Goal: Task Accomplishment & Management: Use online tool/utility

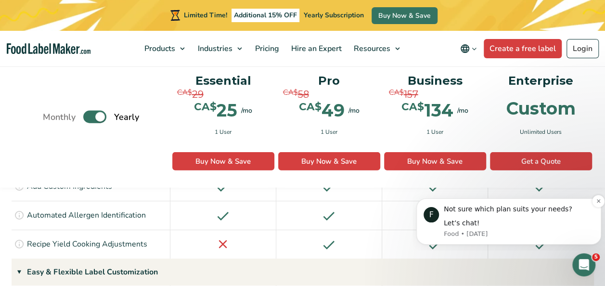
scroll to position [1021, 0]
click at [596, 201] on icon "Dismiss notification" at bounding box center [598, 200] width 5 height 5
click at [598, 199] on icon "Dismiss notification" at bounding box center [598, 200] width 5 height 5
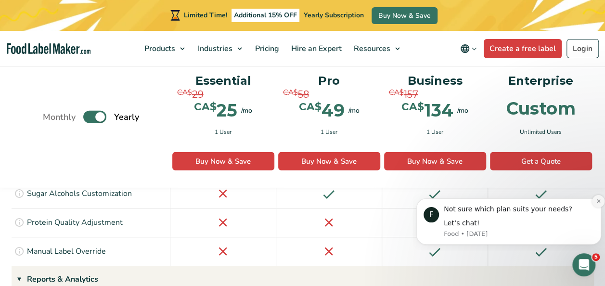
click at [598, 202] on icon "Dismiss notification" at bounding box center [598, 200] width 3 height 3
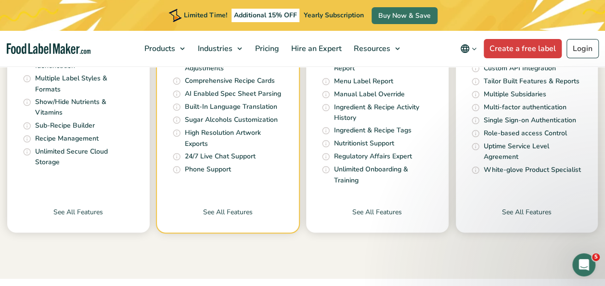
scroll to position [433, 0]
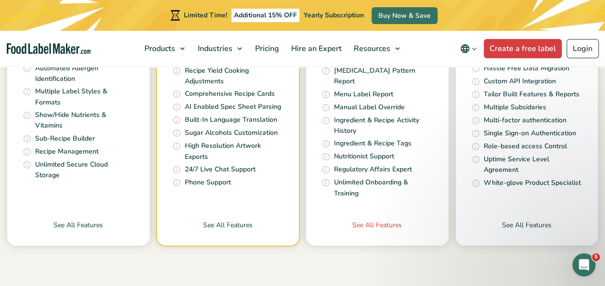
click at [392, 220] on link "See All Features" at bounding box center [377, 233] width 143 height 26
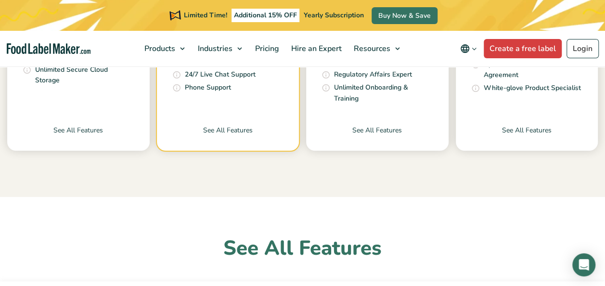
scroll to position [482, 0]
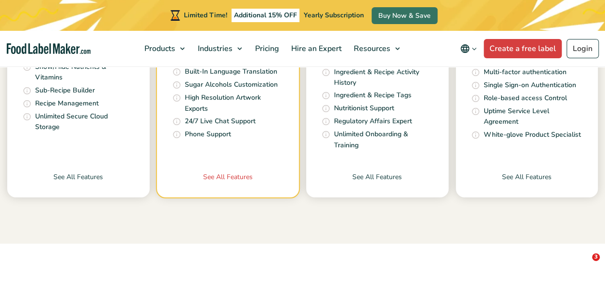
click at [214, 172] on link "See All Features" at bounding box center [228, 185] width 143 height 26
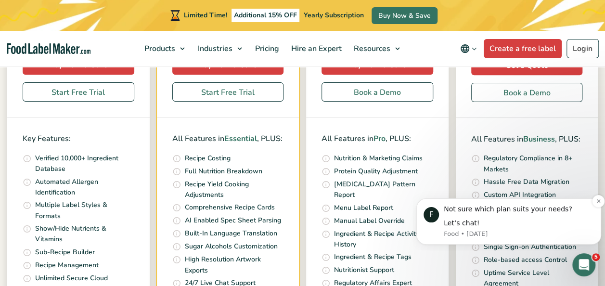
scroll to position [433, 0]
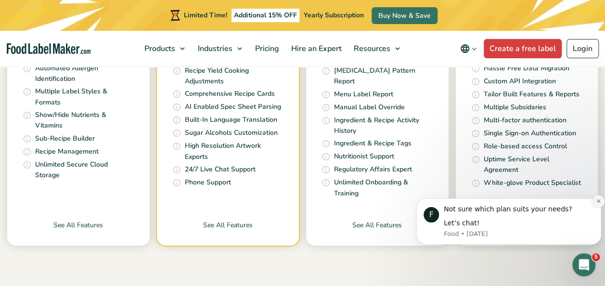
click at [600, 197] on button "Dismiss notification" at bounding box center [598, 201] width 13 height 13
click at [457, 222] on div "Let’s chat!" at bounding box center [519, 224] width 150 height 10
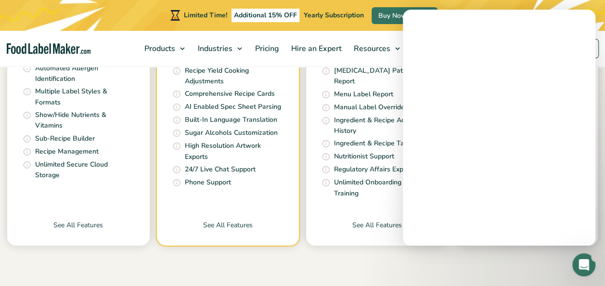
scroll to position [0, 0]
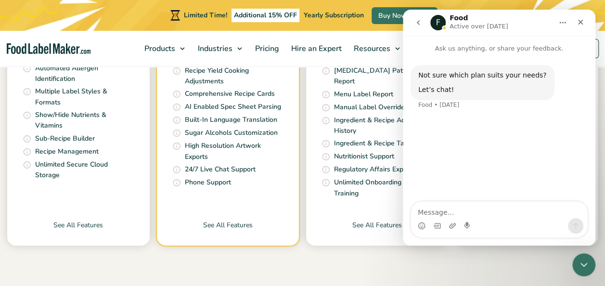
type textarea "j"
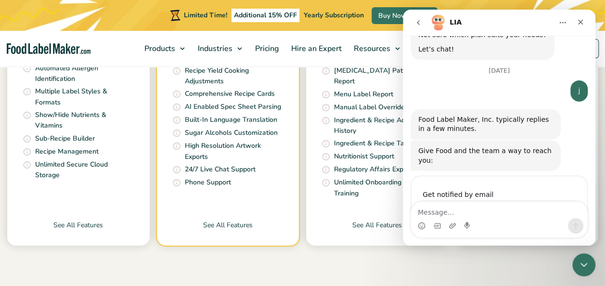
scroll to position [78, 0]
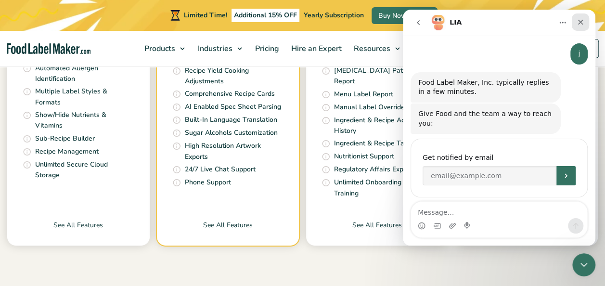
click at [580, 20] on icon "Close" at bounding box center [581, 22] width 8 height 8
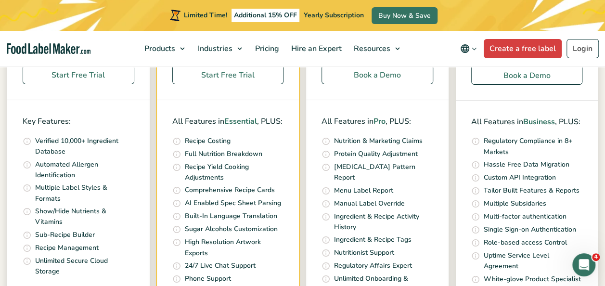
scroll to position [193, 0]
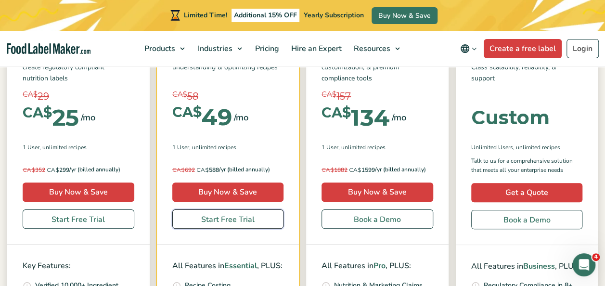
click at [239, 216] on link "Start Free Trial" at bounding box center [228, 219] width 112 height 19
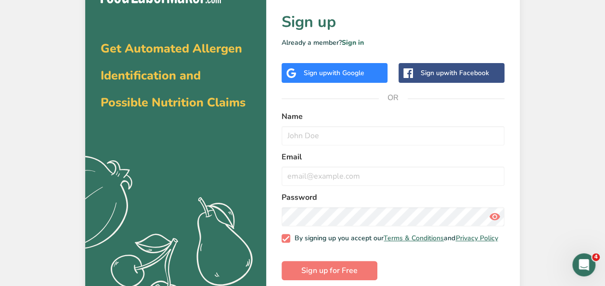
scroll to position [39, 0]
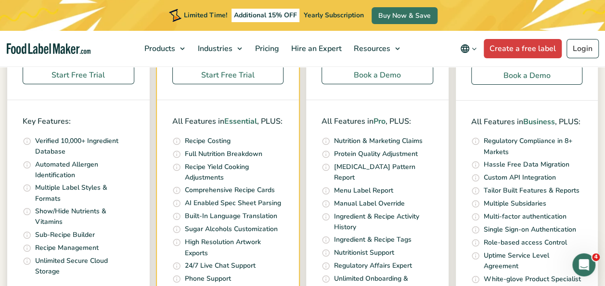
scroll to position [241, 0]
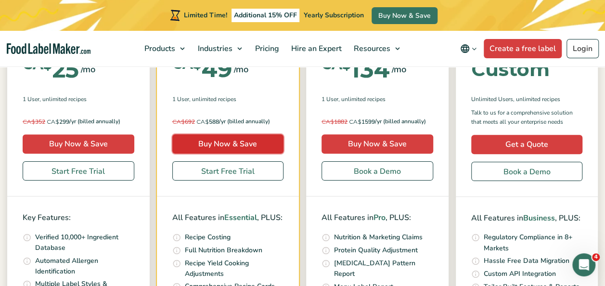
click at [260, 143] on link "Buy Now & Save" at bounding box center [228, 143] width 112 height 19
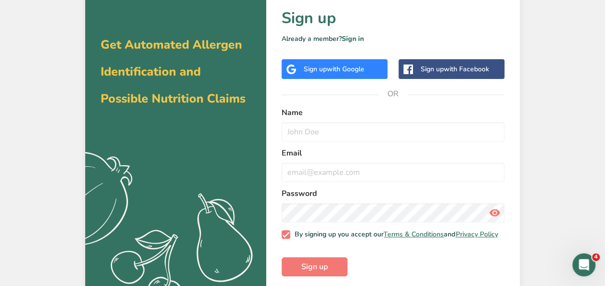
scroll to position [39, 0]
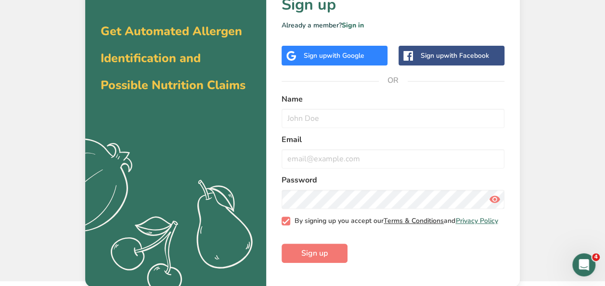
click at [415, 217] on link "Terms & Conditions" at bounding box center [414, 220] width 60 height 9
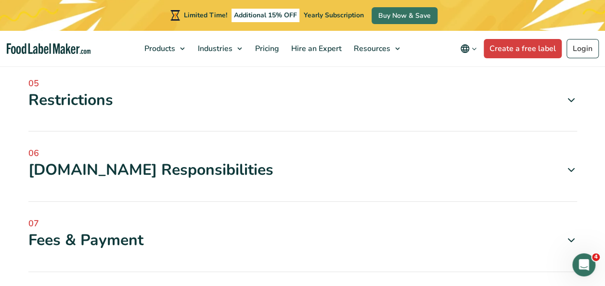
scroll to position [626, 0]
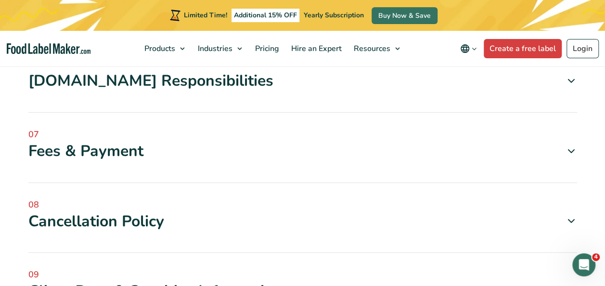
click at [574, 150] on icon at bounding box center [572, 151] width 12 height 12
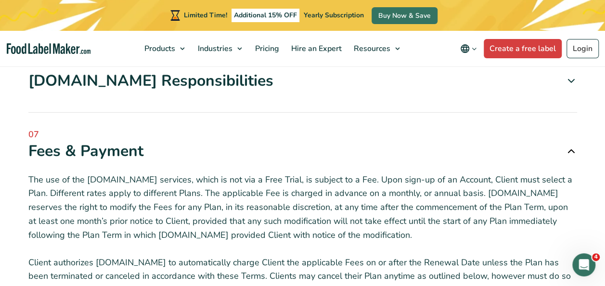
click at [574, 150] on icon at bounding box center [572, 151] width 12 height 12
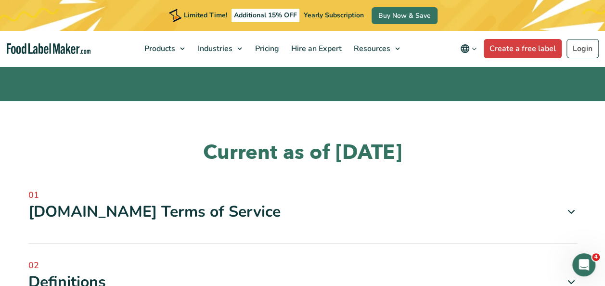
scroll to position [0, 0]
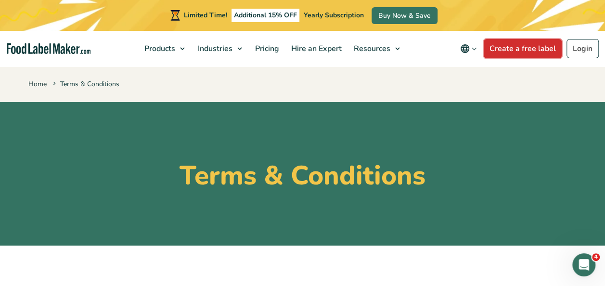
click at [526, 51] on link "Create a free label" at bounding box center [523, 48] width 78 height 19
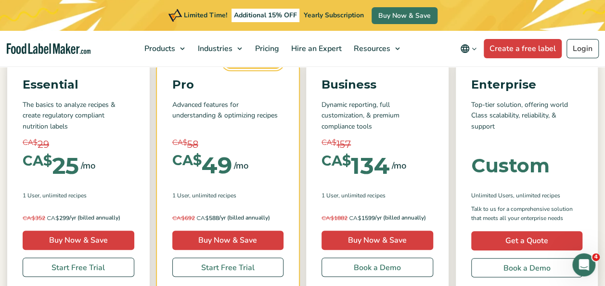
scroll to position [241, 0]
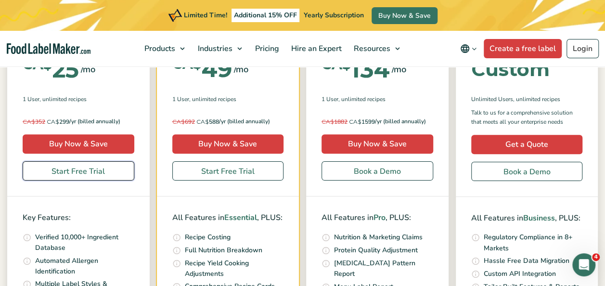
click at [80, 173] on link "Start Free Trial" at bounding box center [79, 170] width 112 height 19
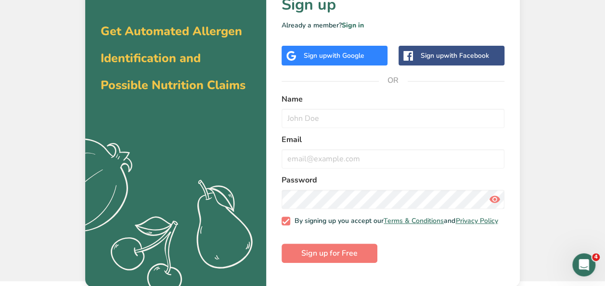
click at [333, 52] on span "with Google" at bounding box center [346, 55] width 38 height 9
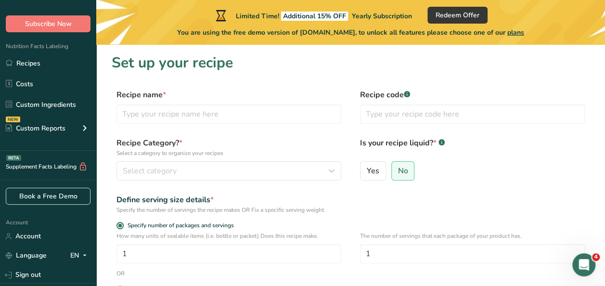
scroll to position [48, 0]
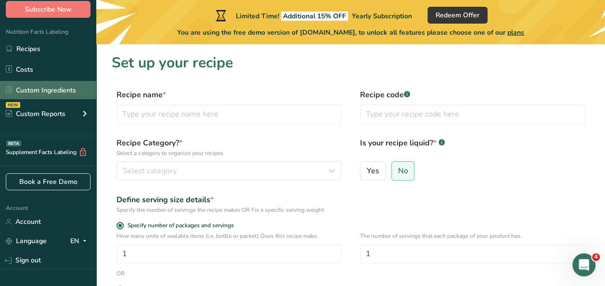
click at [61, 90] on link "Custom Ingredients" at bounding box center [48, 90] width 96 height 18
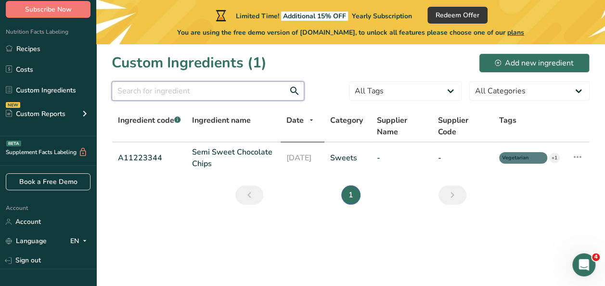
click at [215, 94] on input "text" at bounding box center [208, 90] width 193 height 19
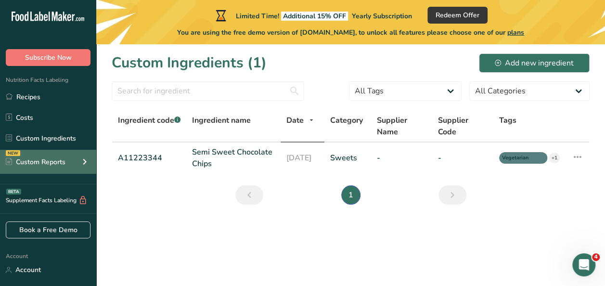
click at [66, 163] on div "NEW Custom Reports" at bounding box center [48, 162] width 96 height 24
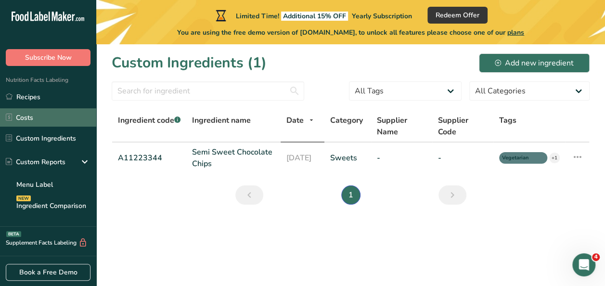
click at [50, 117] on link "Costs" at bounding box center [48, 117] width 96 height 18
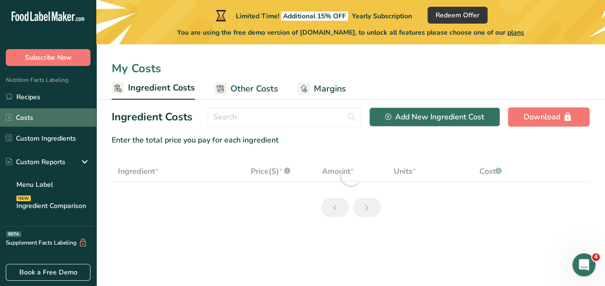
select select "1"
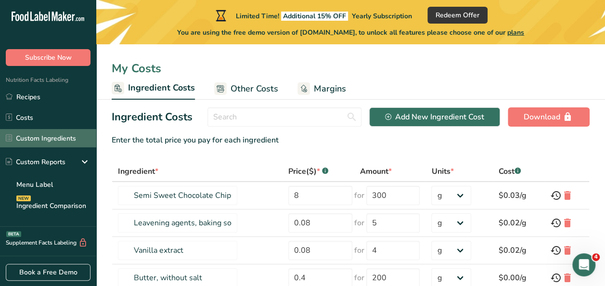
click at [58, 140] on link "Custom Ingredients" at bounding box center [48, 138] width 96 height 18
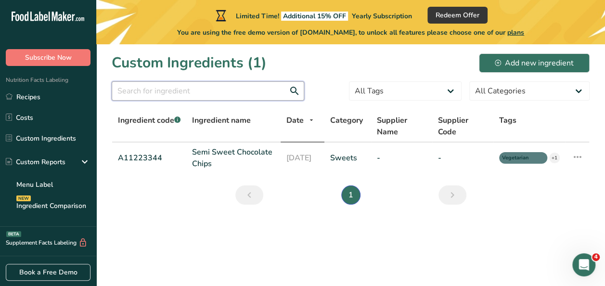
click at [162, 92] on input "text" at bounding box center [208, 90] width 193 height 19
type input "s"
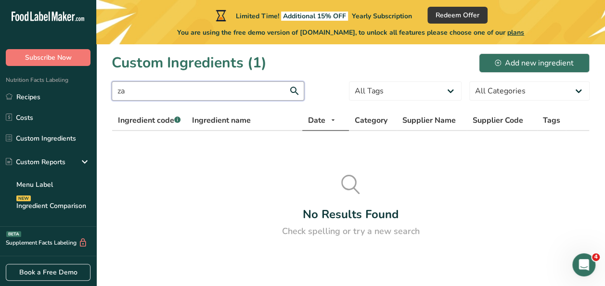
type input "z"
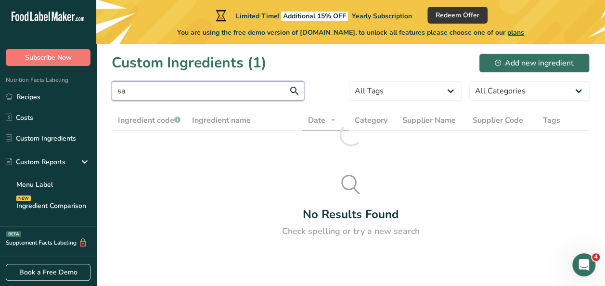
type input "s"
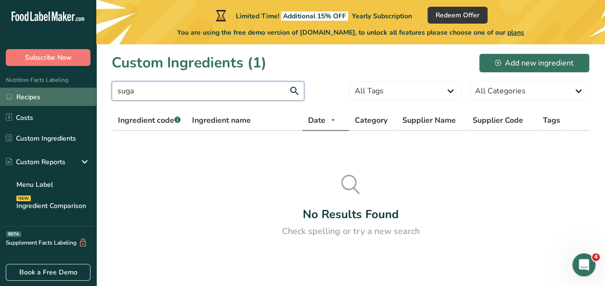
type input "suga"
click at [39, 91] on link "Recipes" at bounding box center [48, 97] width 96 height 18
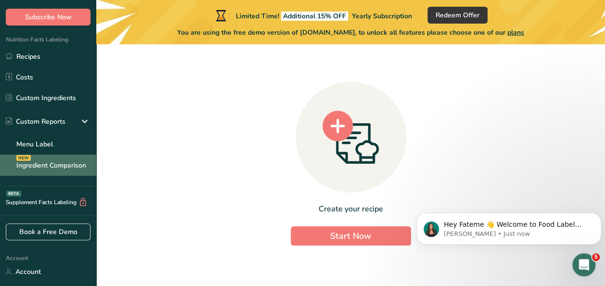
drag, startPoint x: 61, startPoint y: 166, endPoint x: 53, endPoint y: 163, distance: 7.8
click at [62, 167] on link "Ingredient Comparison NEW" at bounding box center [48, 165] width 96 height 21
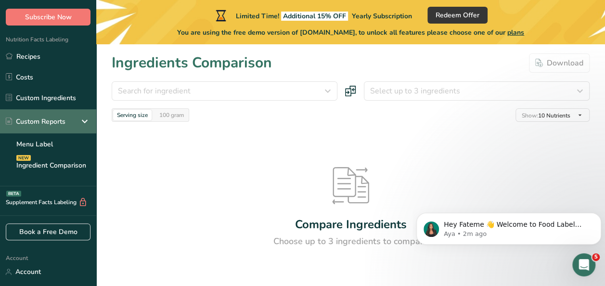
click at [45, 123] on div "Custom Reports" at bounding box center [36, 122] width 60 height 10
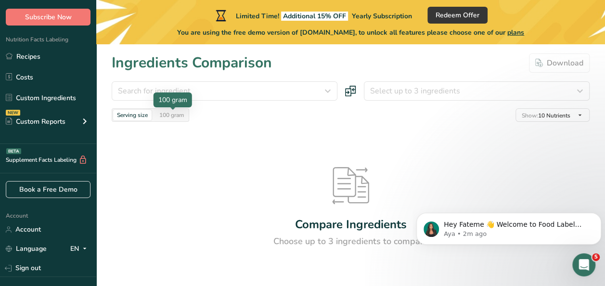
click at [170, 115] on div "100 gram" at bounding box center [172, 115] width 32 height 11
click at [151, 113] on div "Serving size" at bounding box center [132, 115] width 39 height 11
click at [164, 114] on div "100 gram" at bounding box center [172, 115] width 32 height 11
click at [145, 111] on div "Serving size" at bounding box center [132, 115] width 39 height 11
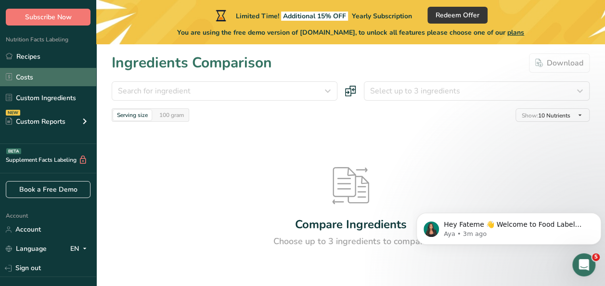
click at [39, 77] on link "Costs" at bounding box center [48, 77] width 96 height 18
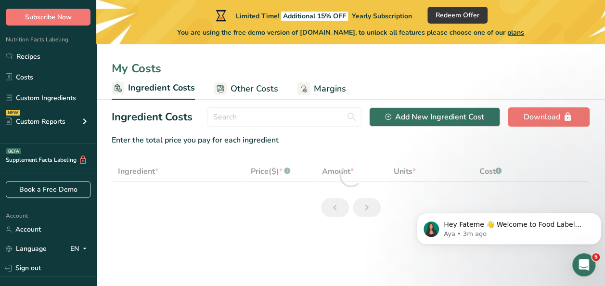
select select "1"
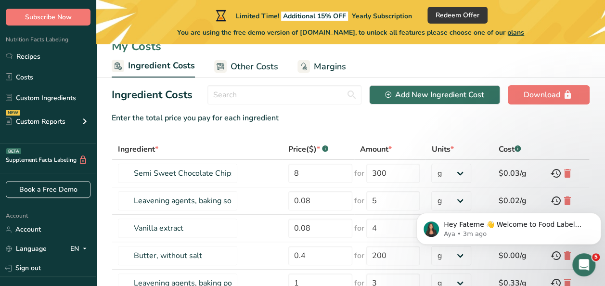
scroll to position [22, 0]
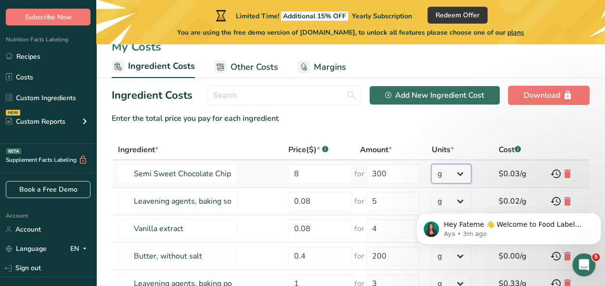
click at [459, 169] on select "g kg mg mcg lb oz" at bounding box center [452, 173] width 40 height 19
click at [315, 167] on input "8" at bounding box center [321, 173] width 64 height 19
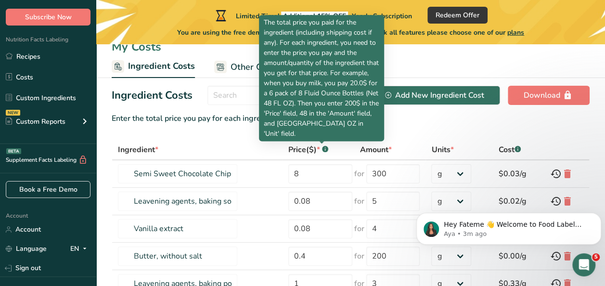
click at [323, 149] on rect at bounding box center [325, 149] width 6 height 6
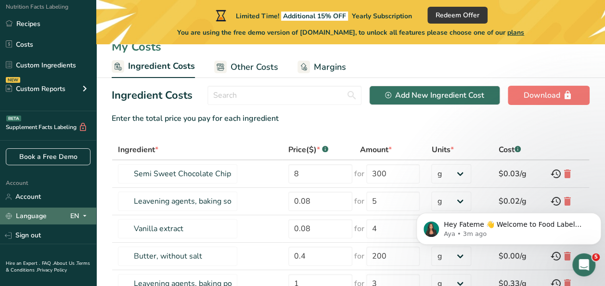
scroll to position [94, 0]
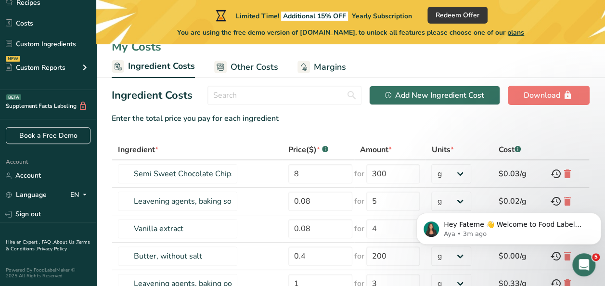
click at [63, 112] on div "Supplement Facts Labeling BETA" at bounding box center [48, 104] width 96 height 29
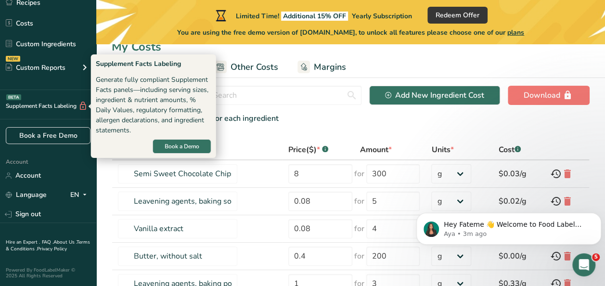
click at [60, 105] on div "Supplement Facts Labeling BETA" at bounding box center [44, 106] width 88 height 10
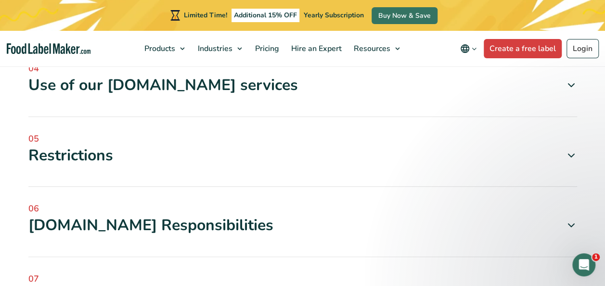
click at [564, 152] on span at bounding box center [568, 156] width 19 height 12
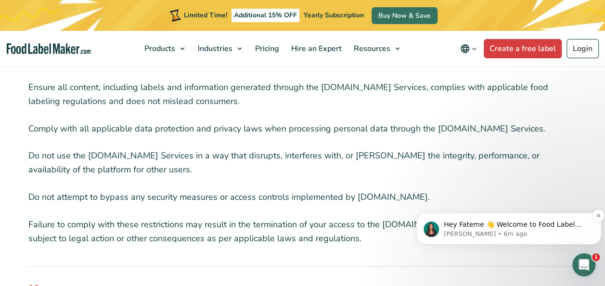
scroll to position [915, 0]
